Goal: Check status: Check status

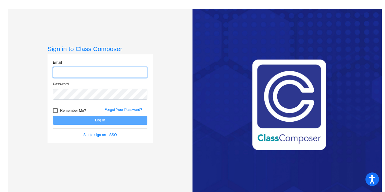
type input "[EMAIL_ADDRESS][DOMAIN_NAME]"
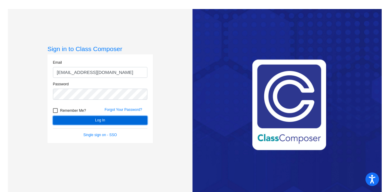
click at [109, 117] on button "Log In" at bounding box center [100, 120] width 94 height 9
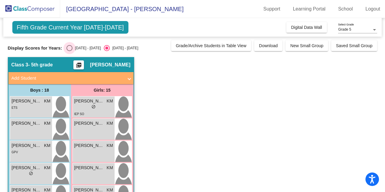
click at [80, 47] on div "[DATE] - [DATE]" at bounding box center [86, 47] width 28 height 5
click at [69, 51] on input "[DATE] - [DATE]" at bounding box center [69, 51] width 0 height 0
radio input "true"
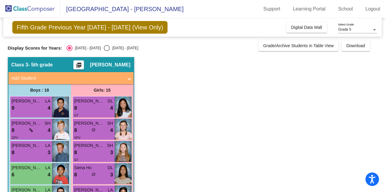
click at [110, 48] on div "[DATE] - [DATE]" at bounding box center [124, 47] width 28 height 5
click at [106, 51] on input "[DATE] - [DATE]" at bounding box center [106, 51] width 0 height 0
radio input "true"
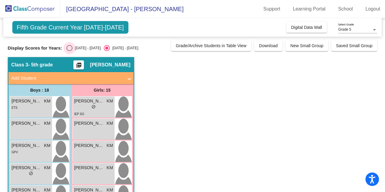
click at [70, 47] on div "Select an option" at bounding box center [69, 48] width 6 height 6
click at [69, 51] on input "[DATE] - [DATE]" at bounding box center [69, 51] width 0 height 0
radio input "true"
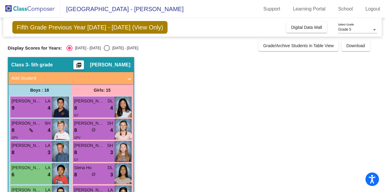
drag, startPoint x: 123, startPoint y: 45, endPoint x: 102, endPoint y: 51, distance: 22.3
drag, startPoint x: 102, startPoint y: 51, endPoint x: 99, endPoint y: 45, distance: 7.0
click at [99, 45] on div "Display Scores for Years: [DATE] - [DATE] [DATE] - [DATE] Grade/Archive Student…" at bounding box center [192, 45] width 369 height 11
drag, startPoint x: 99, startPoint y: 45, endPoint x: 95, endPoint y: 46, distance: 4.7
click at [95, 46] on mat-radio-group "[DATE] - [DATE] [DATE] - [DATE]" at bounding box center [102, 48] width 72 height 6
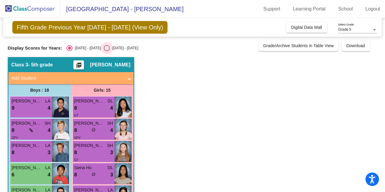
click at [104, 47] on div "Select an option" at bounding box center [107, 48] width 6 height 6
click at [106, 51] on input "[DATE] - [DATE]" at bounding box center [106, 51] width 0 height 0
radio input "true"
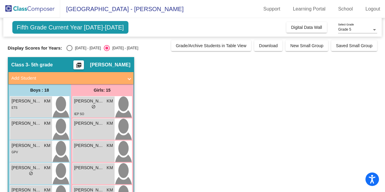
click at [70, 48] on div "Select an option" at bounding box center [69, 48] width 6 height 6
click at [69, 51] on input "[DATE] - [DATE]" at bounding box center [69, 51] width 0 height 0
radio input "true"
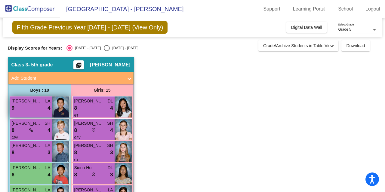
click at [33, 106] on div "9 lock do_not_disturb_alt 4" at bounding box center [31, 108] width 39 height 8
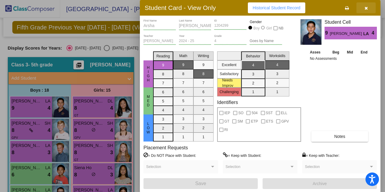
click at [366, 6] on icon "button" at bounding box center [365, 8] width 3 height 4
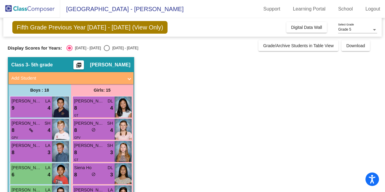
click at [366, 6] on link "Logout" at bounding box center [372, 9] width 24 height 10
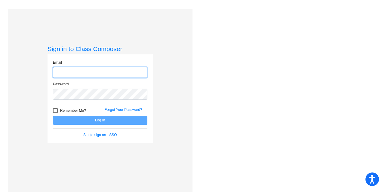
type input "[EMAIL_ADDRESS][DOMAIN_NAME]"
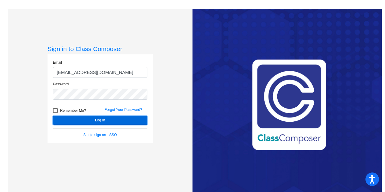
click at [100, 119] on button "Log In" at bounding box center [100, 120] width 94 height 9
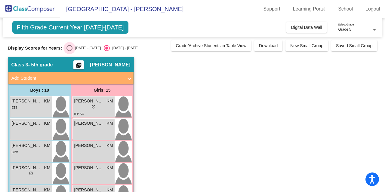
click at [82, 46] on div "[DATE] - [DATE]" at bounding box center [86, 47] width 28 height 5
click at [69, 51] on input "[DATE] - [DATE]" at bounding box center [69, 51] width 0 height 0
radio input "true"
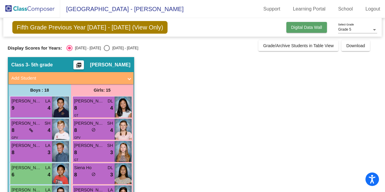
click at [310, 27] on span "Digital Data Wall" at bounding box center [306, 27] width 31 height 5
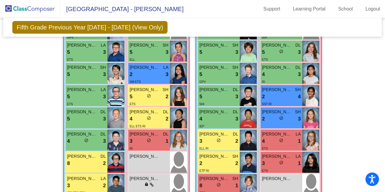
scroll to position [293, 0]
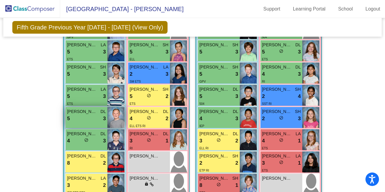
click at [83, 115] on div "5 lock do_not_disturb_alt 3" at bounding box center [86, 119] width 39 height 8
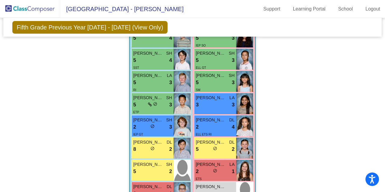
scroll to position [756, 0]
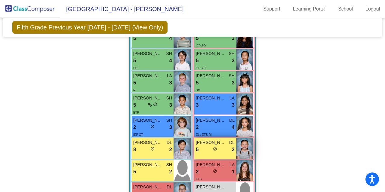
click at [245, 147] on img at bounding box center [244, 148] width 17 height 21
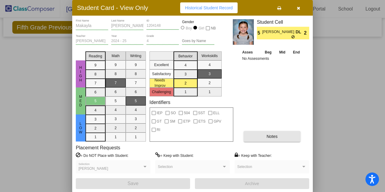
click at [263, 140] on button "Notes" at bounding box center [271, 136] width 57 height 11
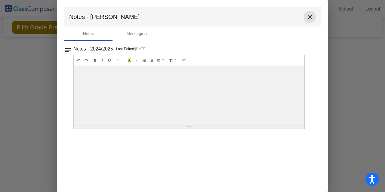
click at [308, 17] on mat-icon "close" at bounding box center [309, 17] width 7 height 7
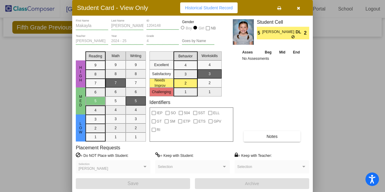
click at [108, 172] on div "[PERSON_NAME] Selection" at bounding box center [112, 168] width 69 height 11
click at [299, 6] on icon "button" at bounding box center [298, 8] width 3 height 4
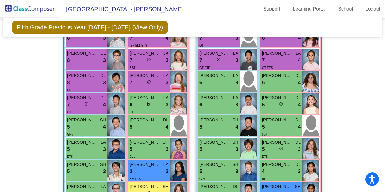
scroll to position [195, 0]
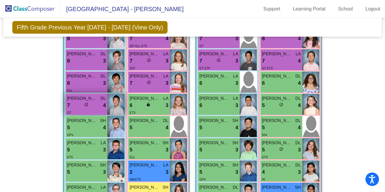
click at [94, 107] on div "7 lock do_not_disturb_alt 4" at bounding box center [86, 106] width 39 height 8
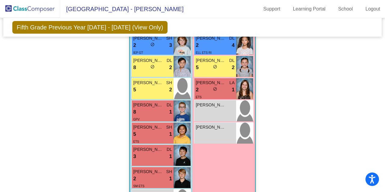
scroll to position [866, 0]
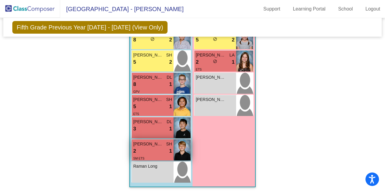
click at [182, 146] on img at bounding box center [181, 149] width 17 height 21
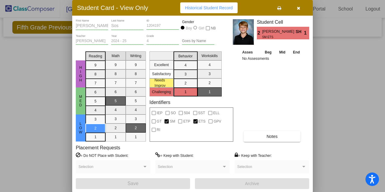
click at [298, 8] on icon "button" at bounding box center [298, 8] width 3 height 4
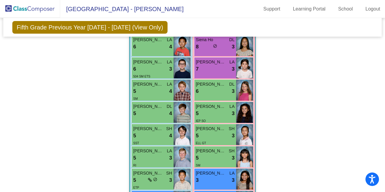
scroll to position [681, 0]
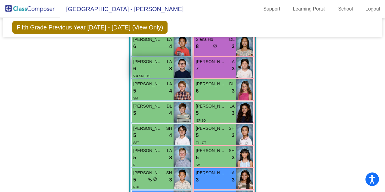
click at [145, 63] on span "[PERSON_NAME]" at bounding box center [148, 62] width 30 height 6
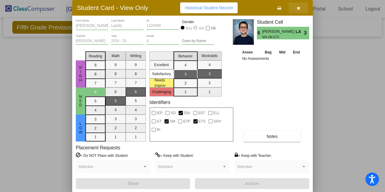
click at [299, 5] on span "button" at bounding box center [298, 7] width 3 height 5
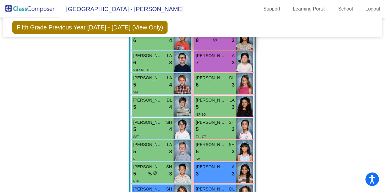
scroll to position [687, 0]
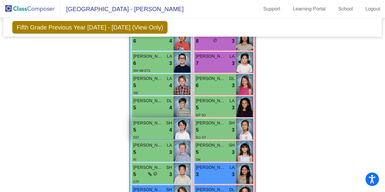
click at [151, 126] on div "5 lock do_not_disturb_alt 4" at bounding box center [152, 130] width 39 height 8
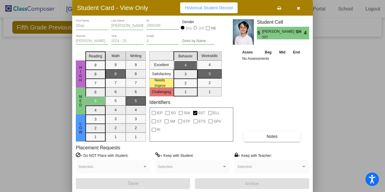
click at [299, 9] on icon "button" at bounding box center [298, 8] width 3 height 4
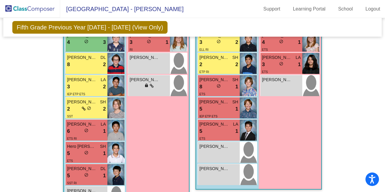
scroll to position [400, 0]
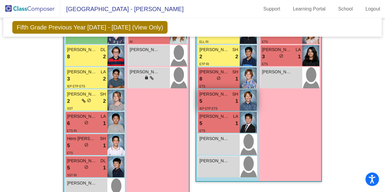
click at [209, 100] on div "5 lock do_not_disturb_alt 1" at bounding box center [218, 101] width 39 height 8
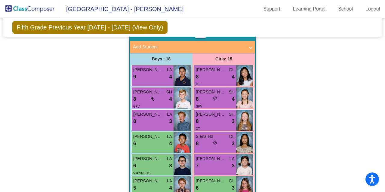
scroll to position [584, 0]
click at [216, 103] on div "GPV" at bounding box center [215, 106] width 39 height 6
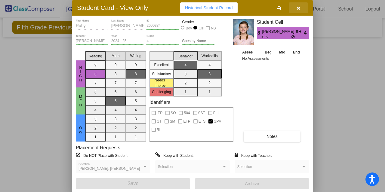
click at [299, 8] on icon "button" at bounding box center [298, 8] width 3 height 4
